Goal: Information Seeking & Learning: Learn about a topic

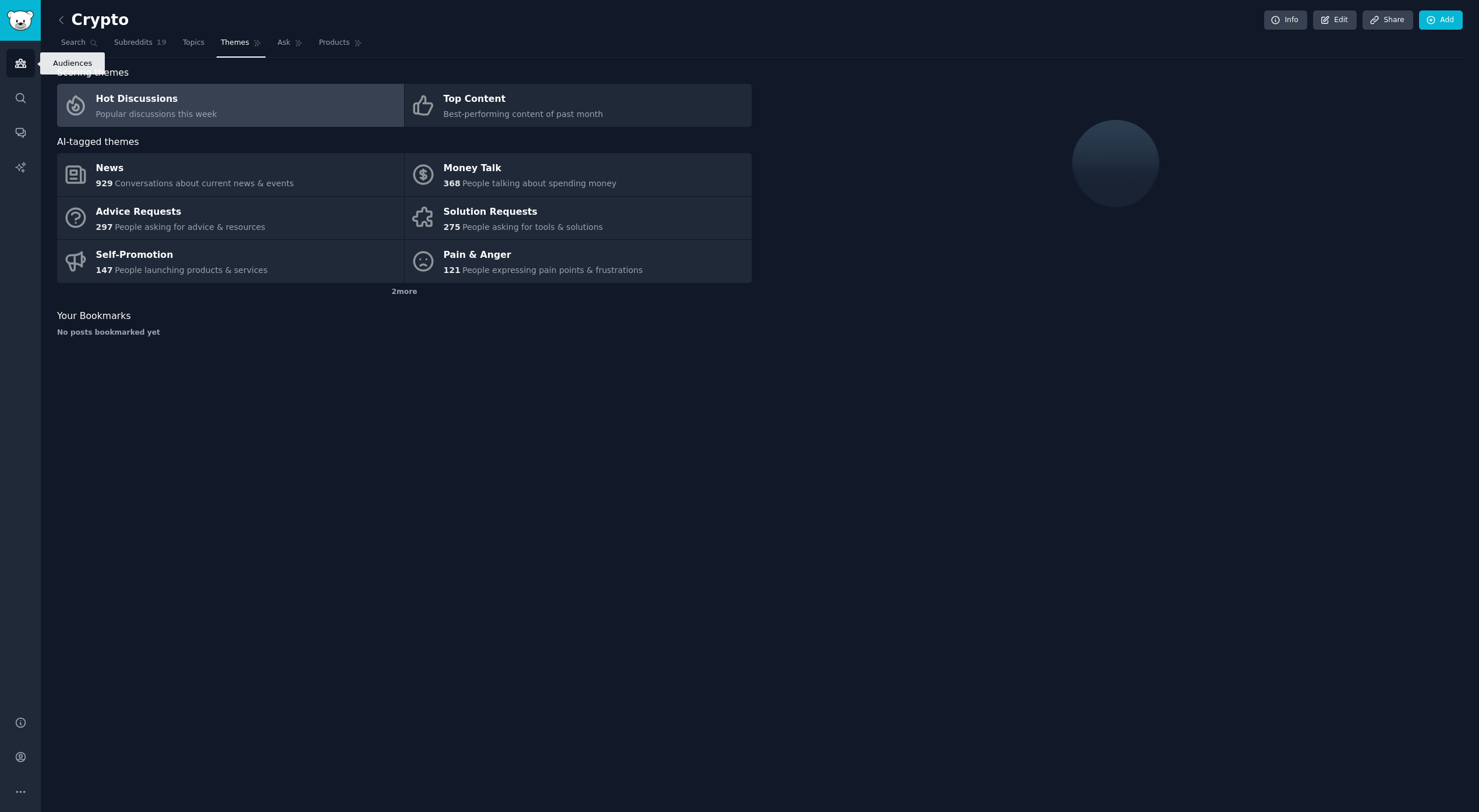
click at [22, 66] on icon "Sidebar" at bounding box center [20, 63] width 12 height 12
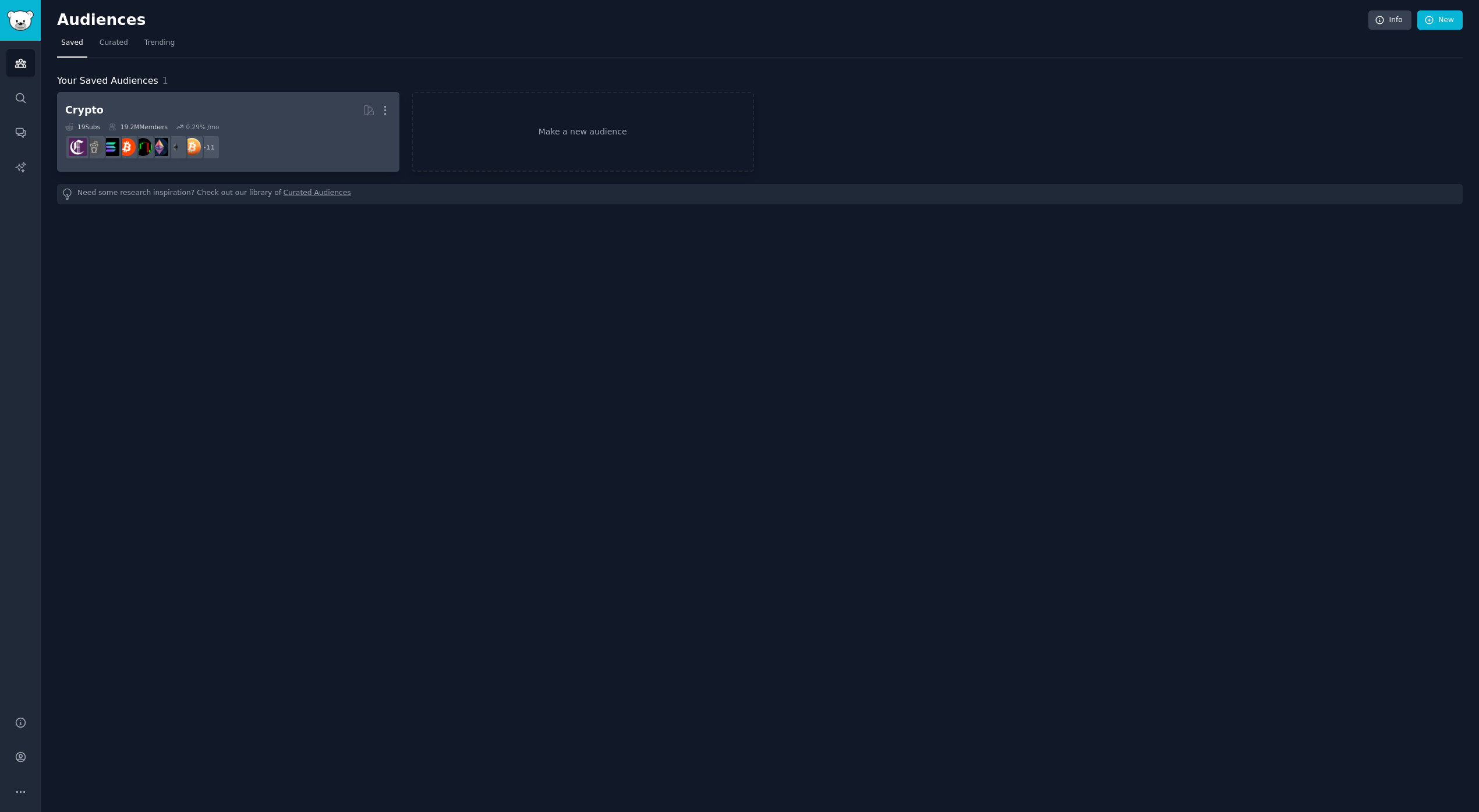
click at [291, 156] on dd "r/CryptoMarkets + 11" at bounding box center [228, 147] width 326 height 32
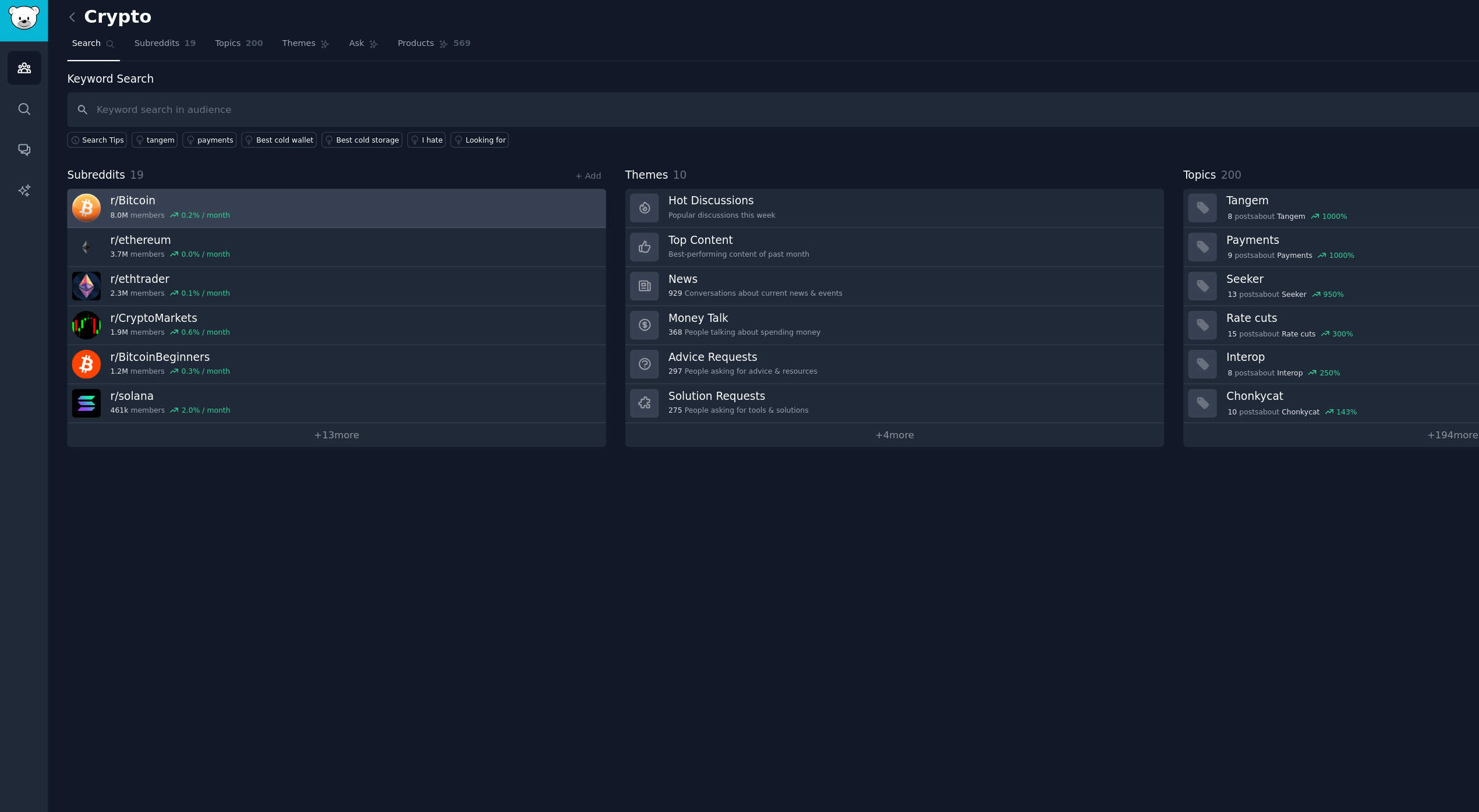
click at [376, 177] on link "r/ Bitcoin 8.0M members 0.2 % / month" at bounding box center [286, 182] width 457 height 33
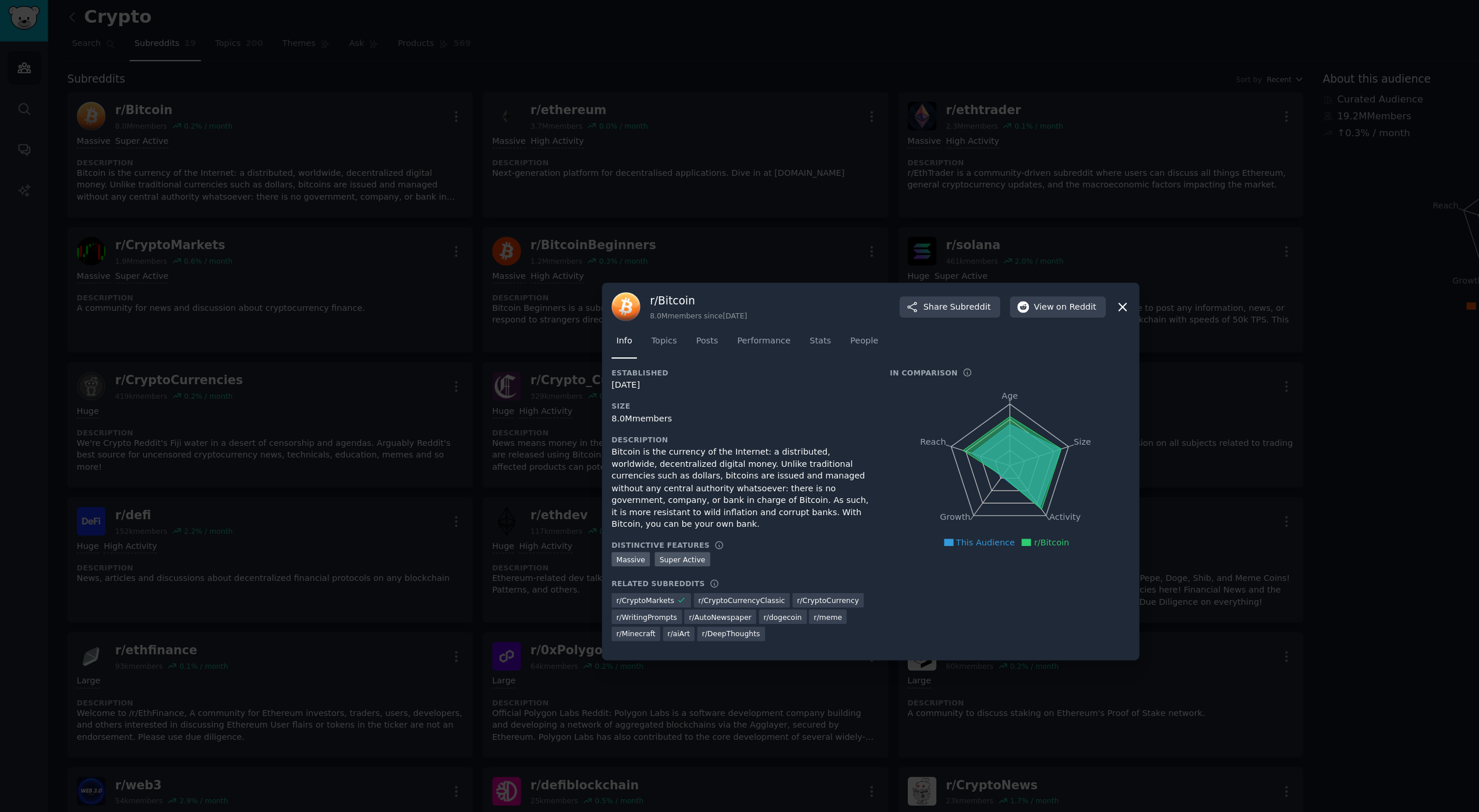
click at [947, 265] on icon at bounding box center [953, 266] width 12 height 12
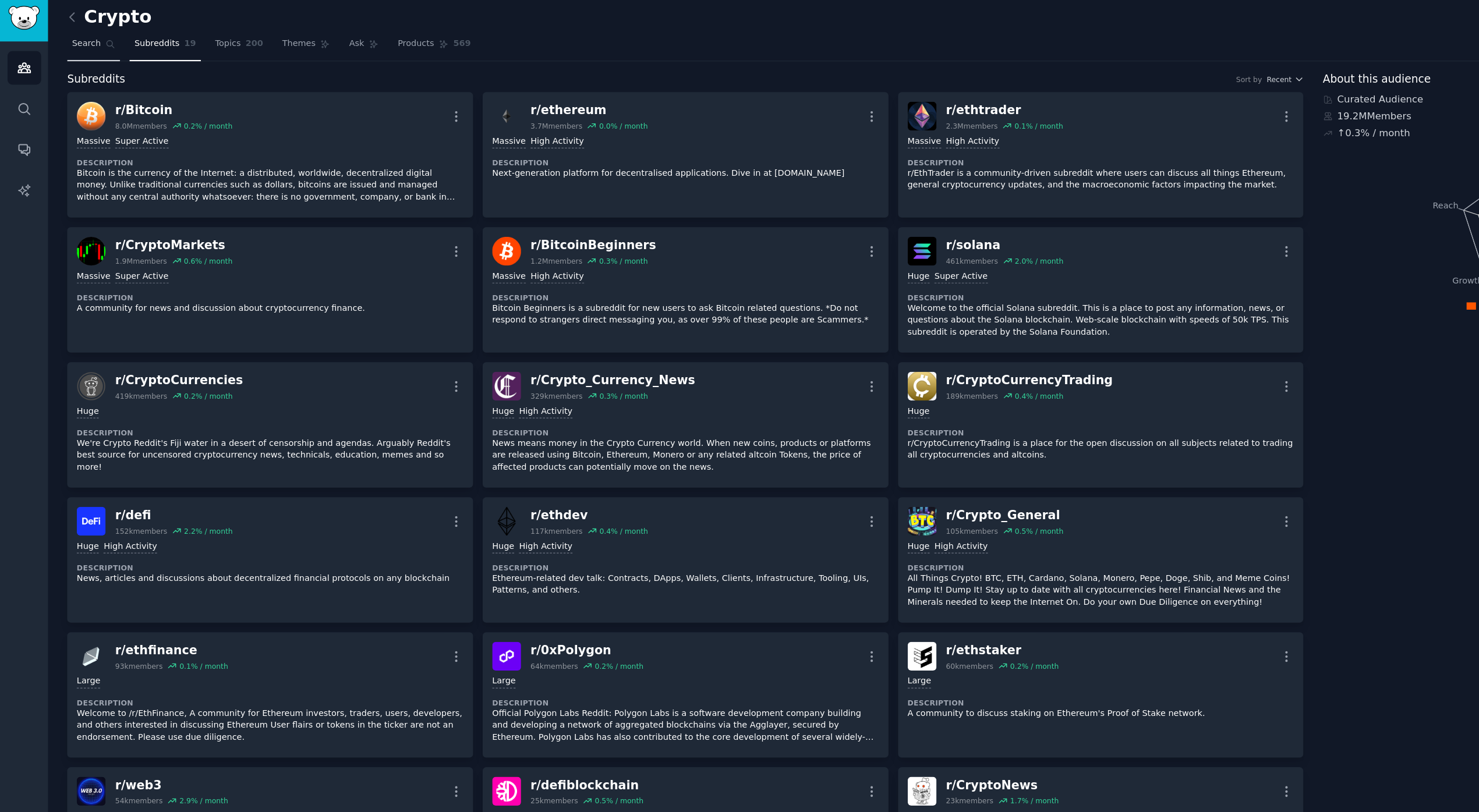
click at [85, 39] on link "Search" at bounding box center [79, 45] width 45 height 24
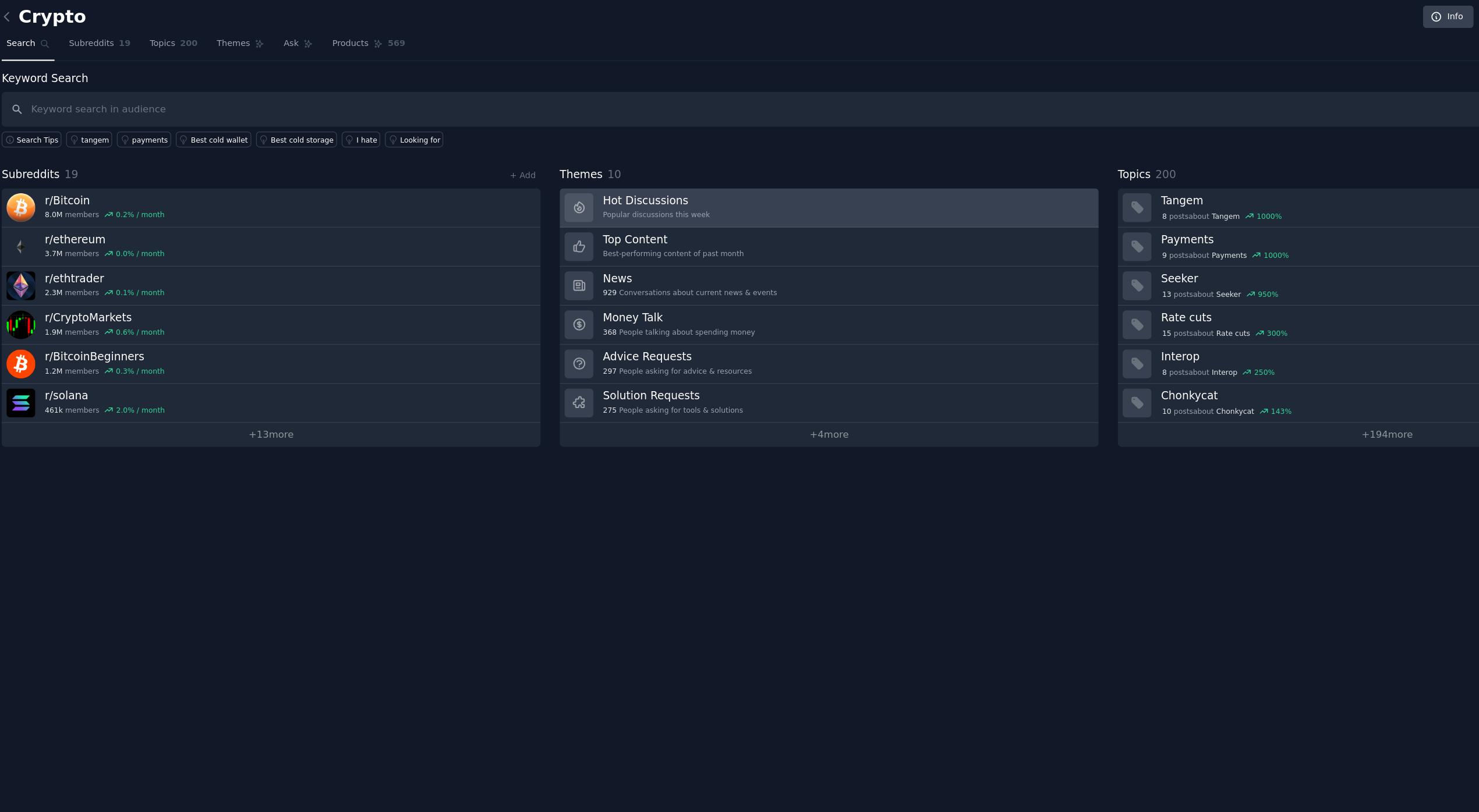
click at [645, 180] on h3 "Hot Discussions" at bounding box center [613, 176] width 91 height 12
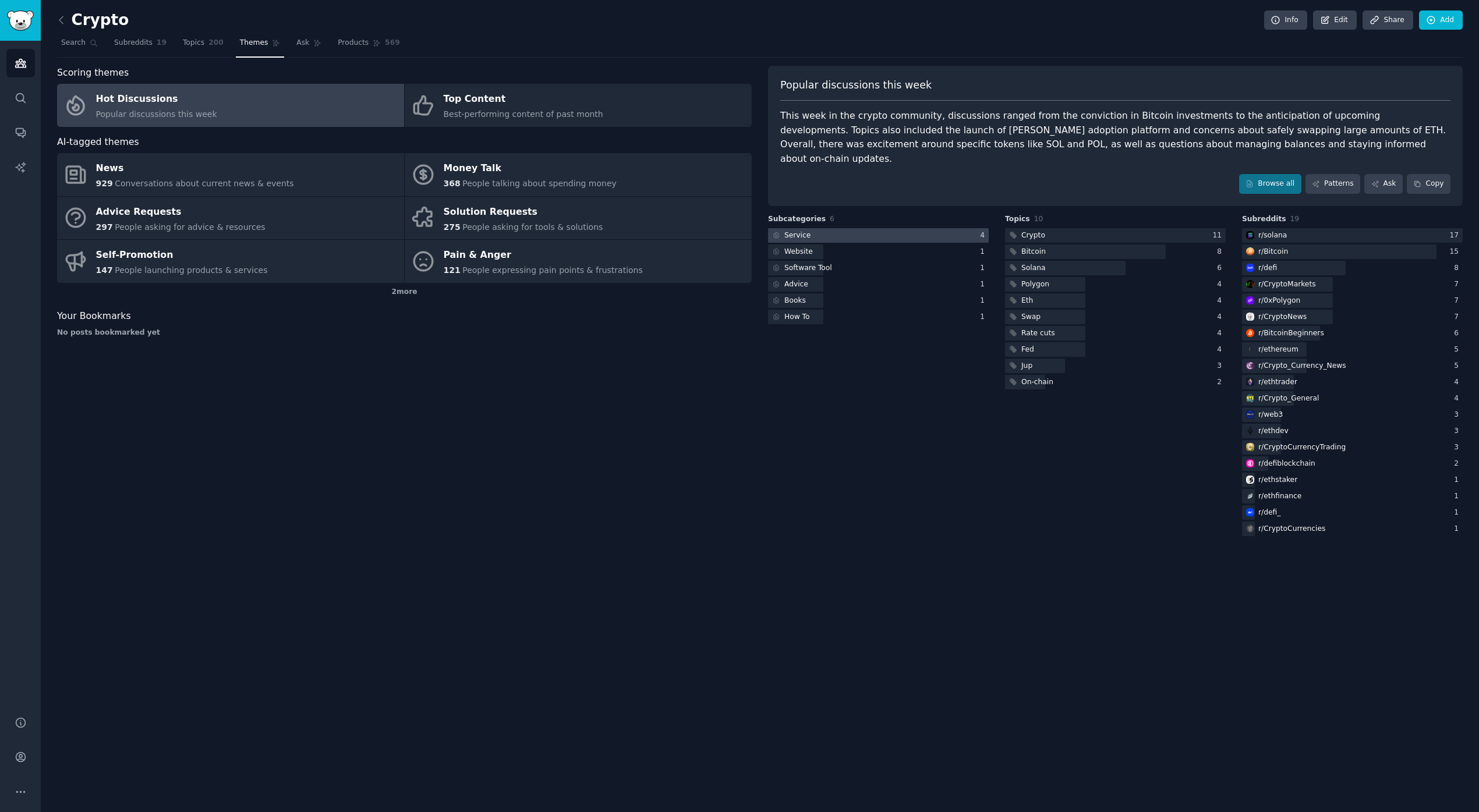
click at [894, 228] on div at bounding box center [879, 235] width 221 height 14
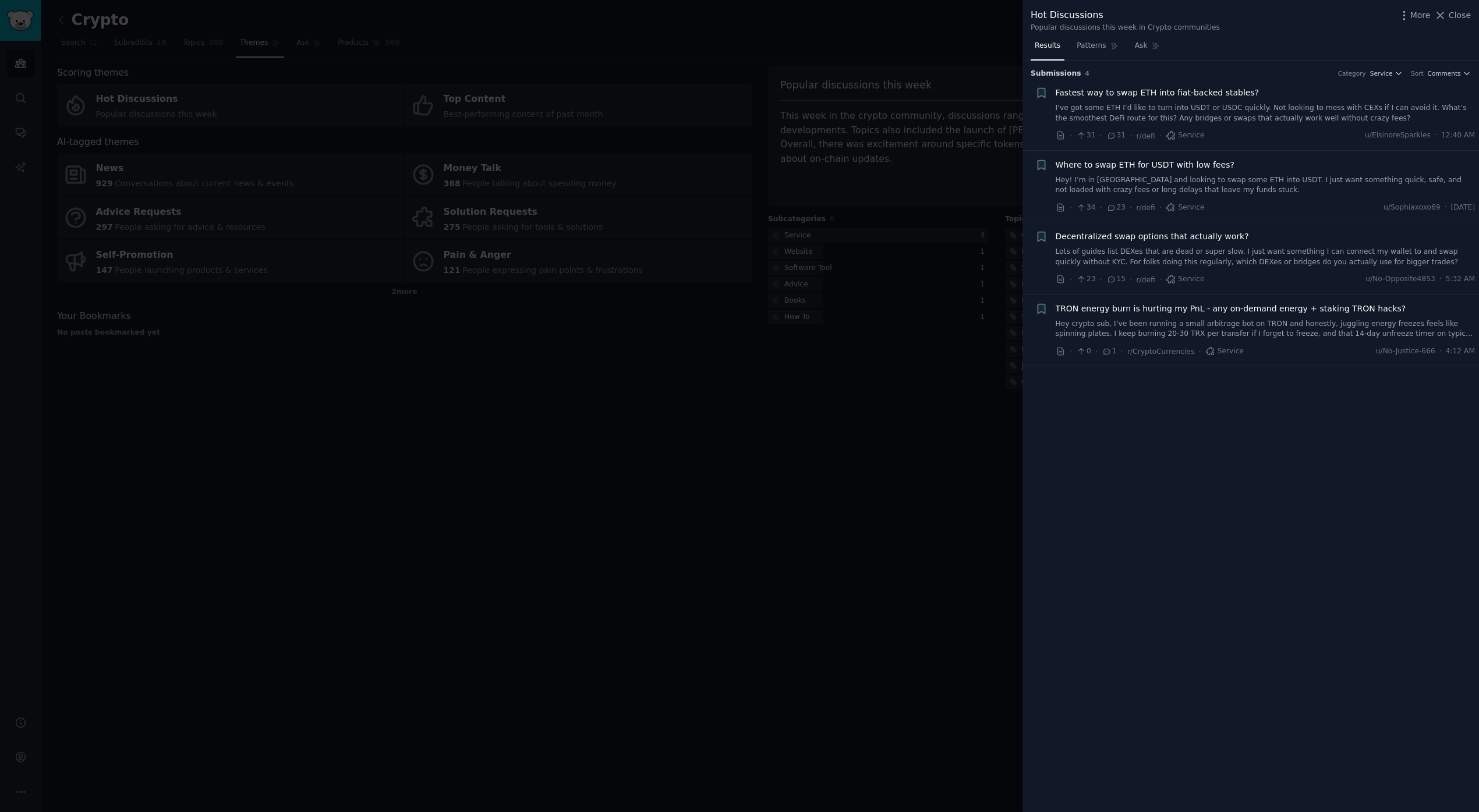
click at [778, 467] on div at bounding box center [740, 406] width 1479 height 812
